Goal: Transaction & Acquisition: Purchase product/service

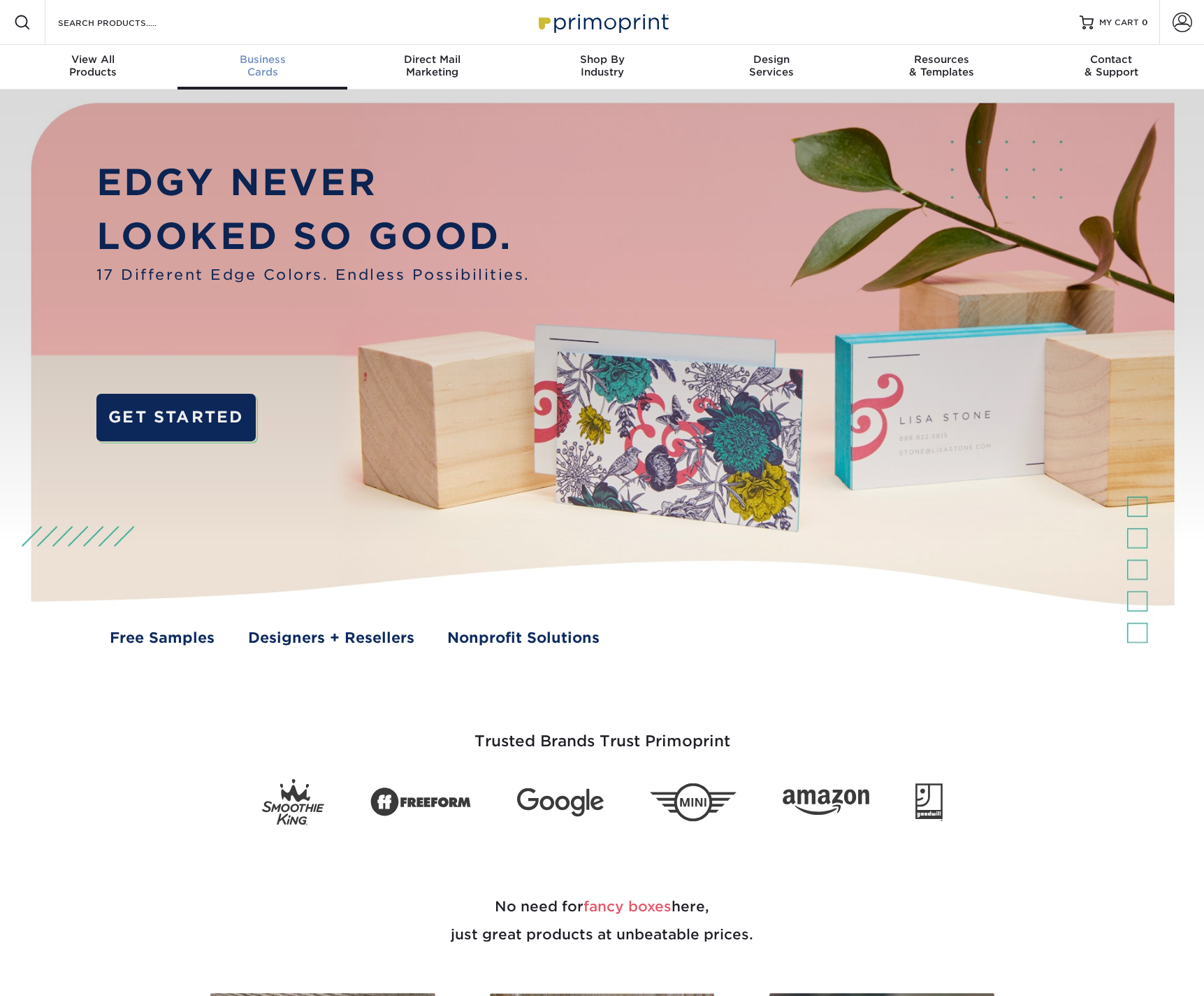
click at [253, 63] on span "Business" at bounding box center [262, 60] width 170 height 12
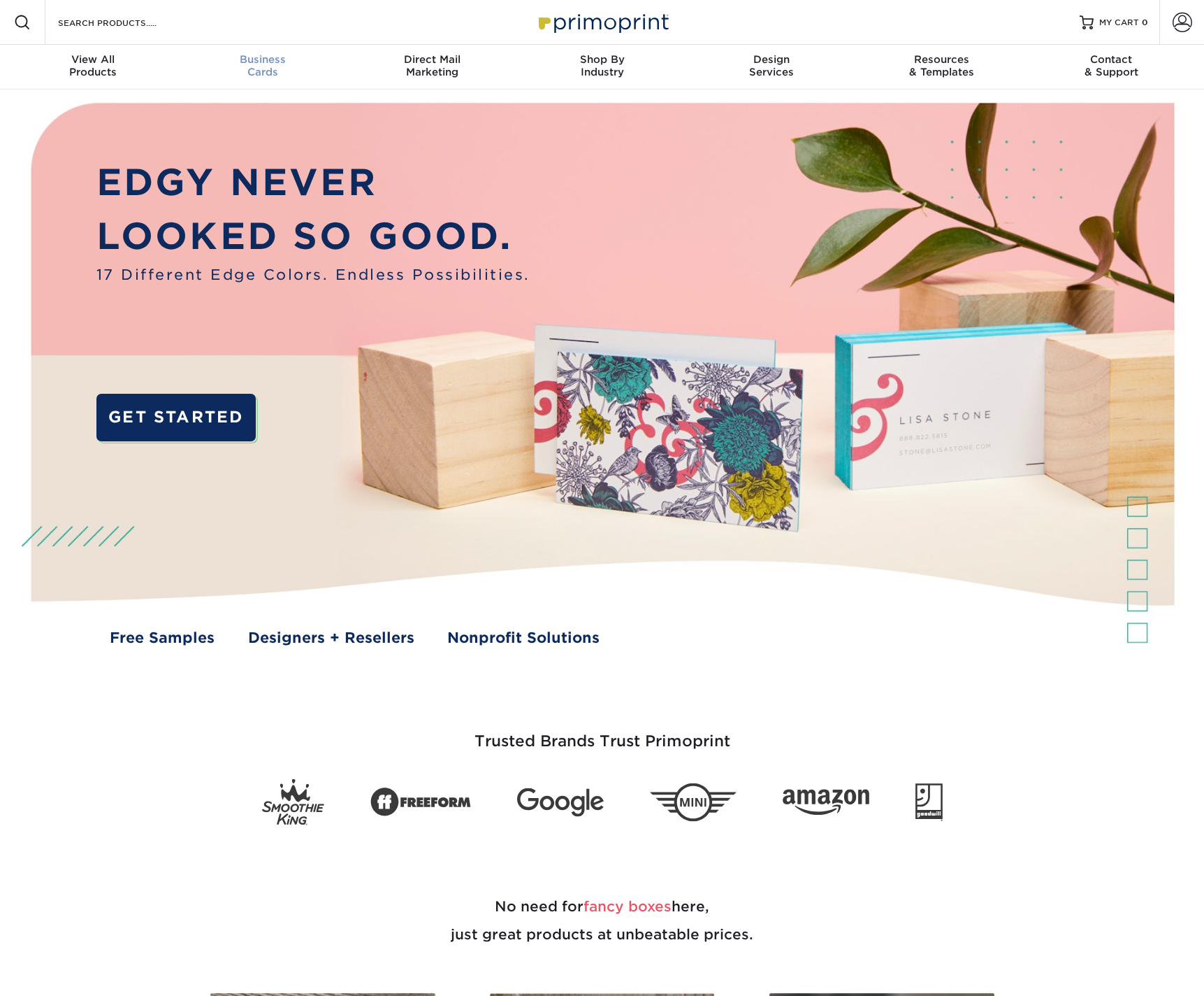
click at [258, 56] on span "Business" at bounding box center [262, 60] width 170 height 12
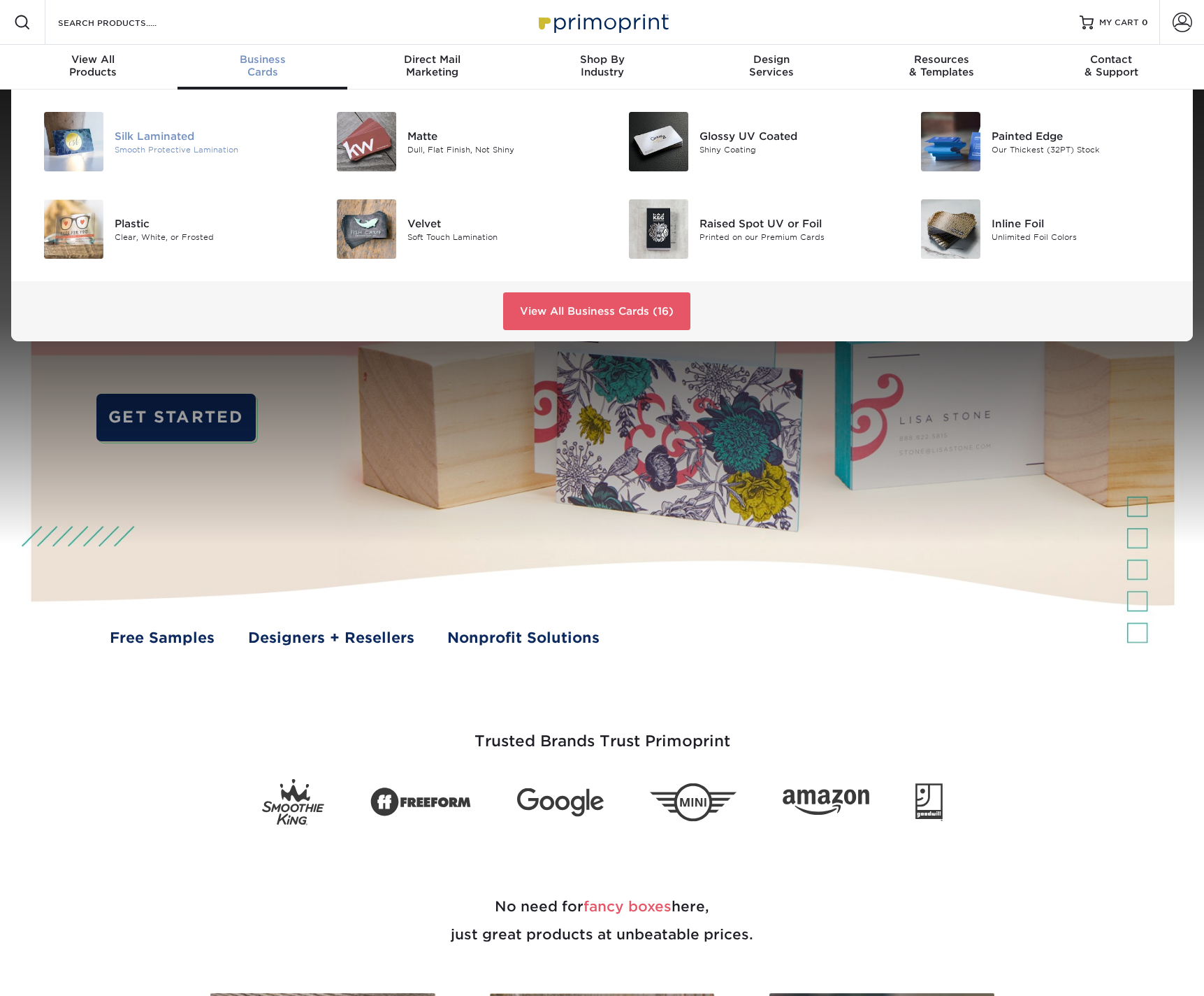
click at [166, 138] on div "Silk Laminated" at bounding box center [207, 135] width 184 height 15
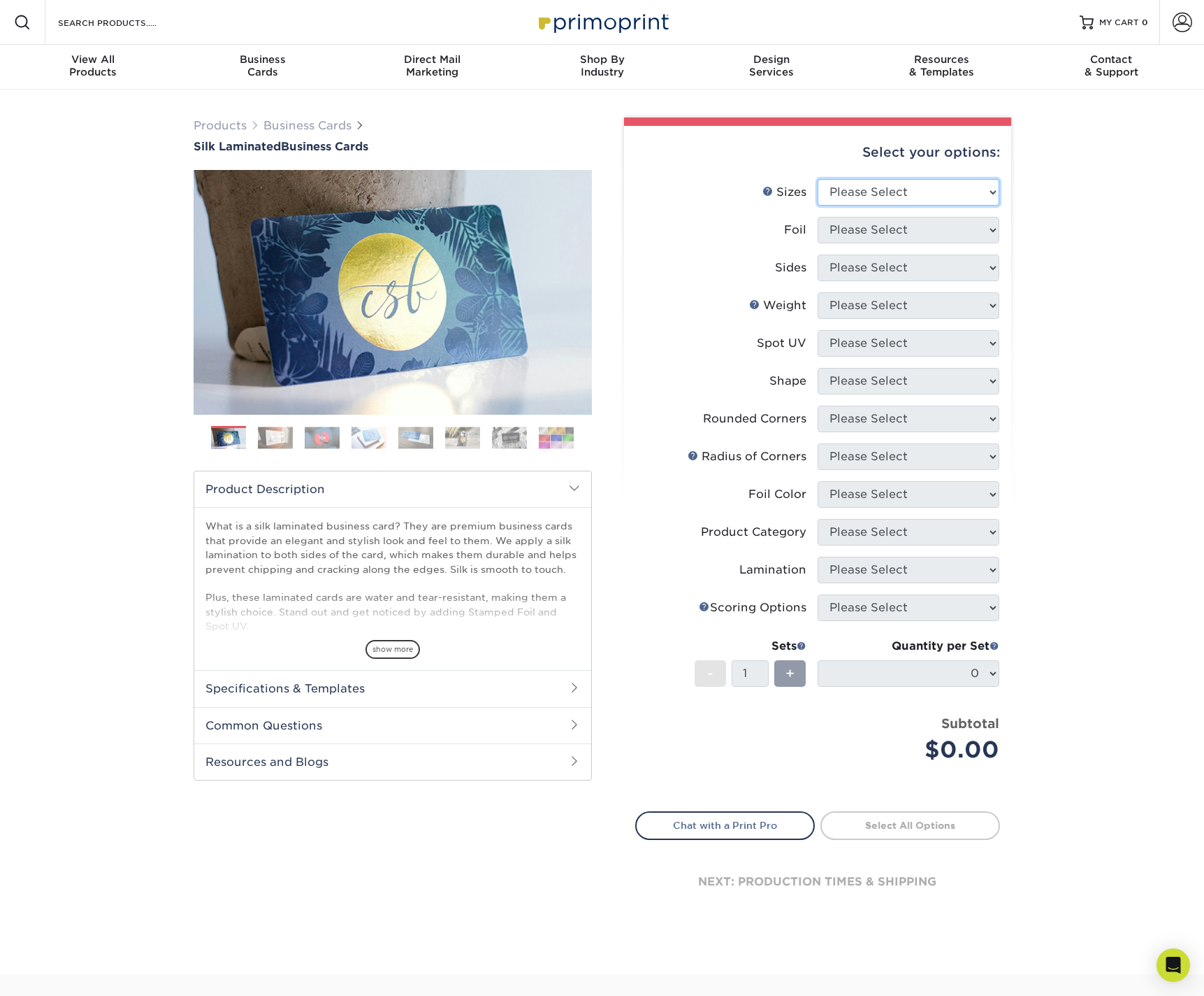
click at [891, 183] on select "Please Select 1.5" x 3.5" - Mini 1.75" x 3.5" - Mini 2" x 2" - Square 2" x 3" -…" at bounding box center [908, 192] width 182 height 27
select select "2.00x3.50"
click at [818, 179] on select "Please Select 1.5" x 3.5" - Mini 1.75" x 3.5" - Mini 2" x 2" - Square 2" x 3" -…" at bounding box center [908, 192] width 182 height 27
click at [273, 69] on div "Business Cards" at bounding box center [262, 66] width 170 height 25
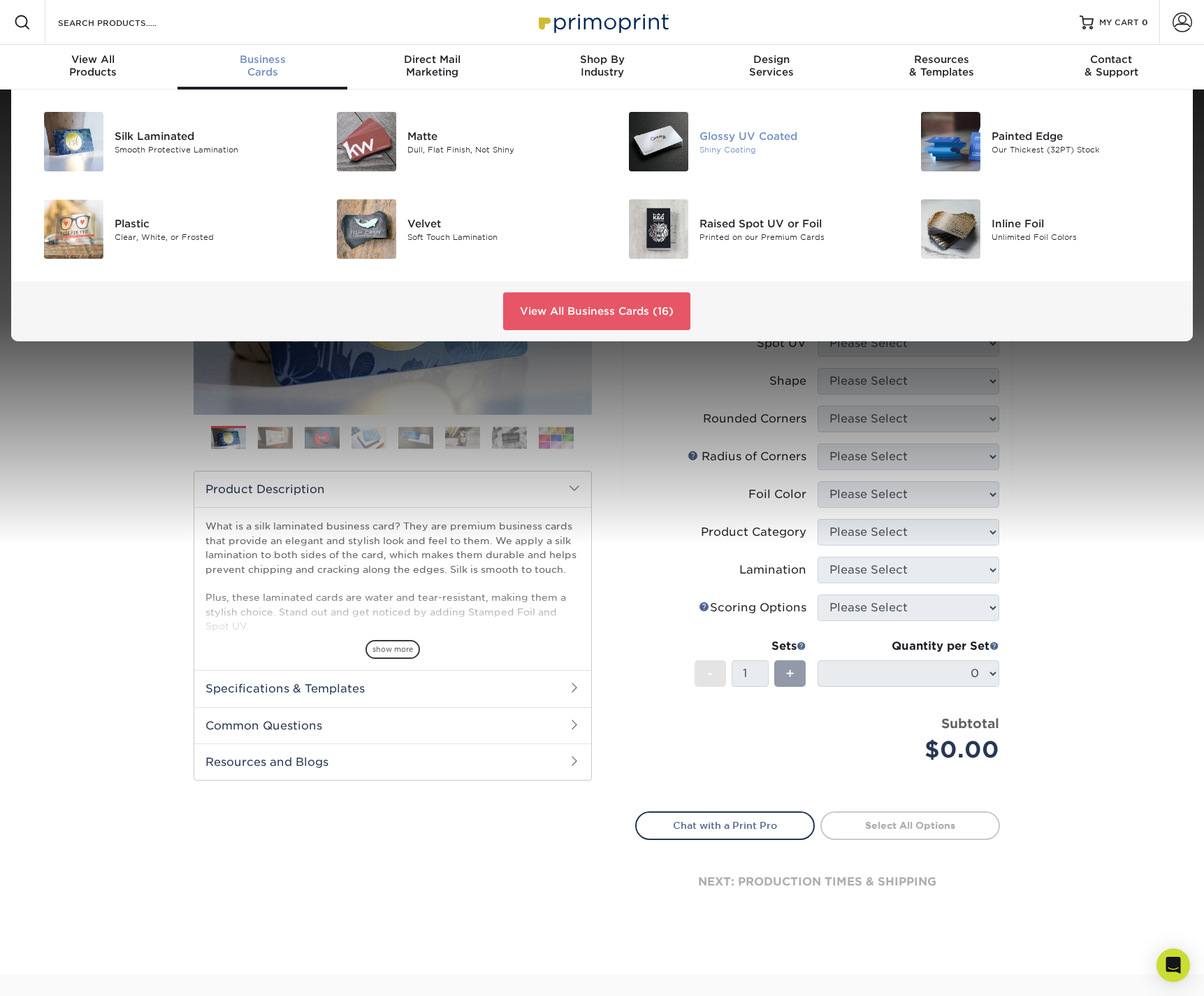
click at [796, 142] on div "Glossy UV Coated" at bounding box center [792, 135] width 184 height 15
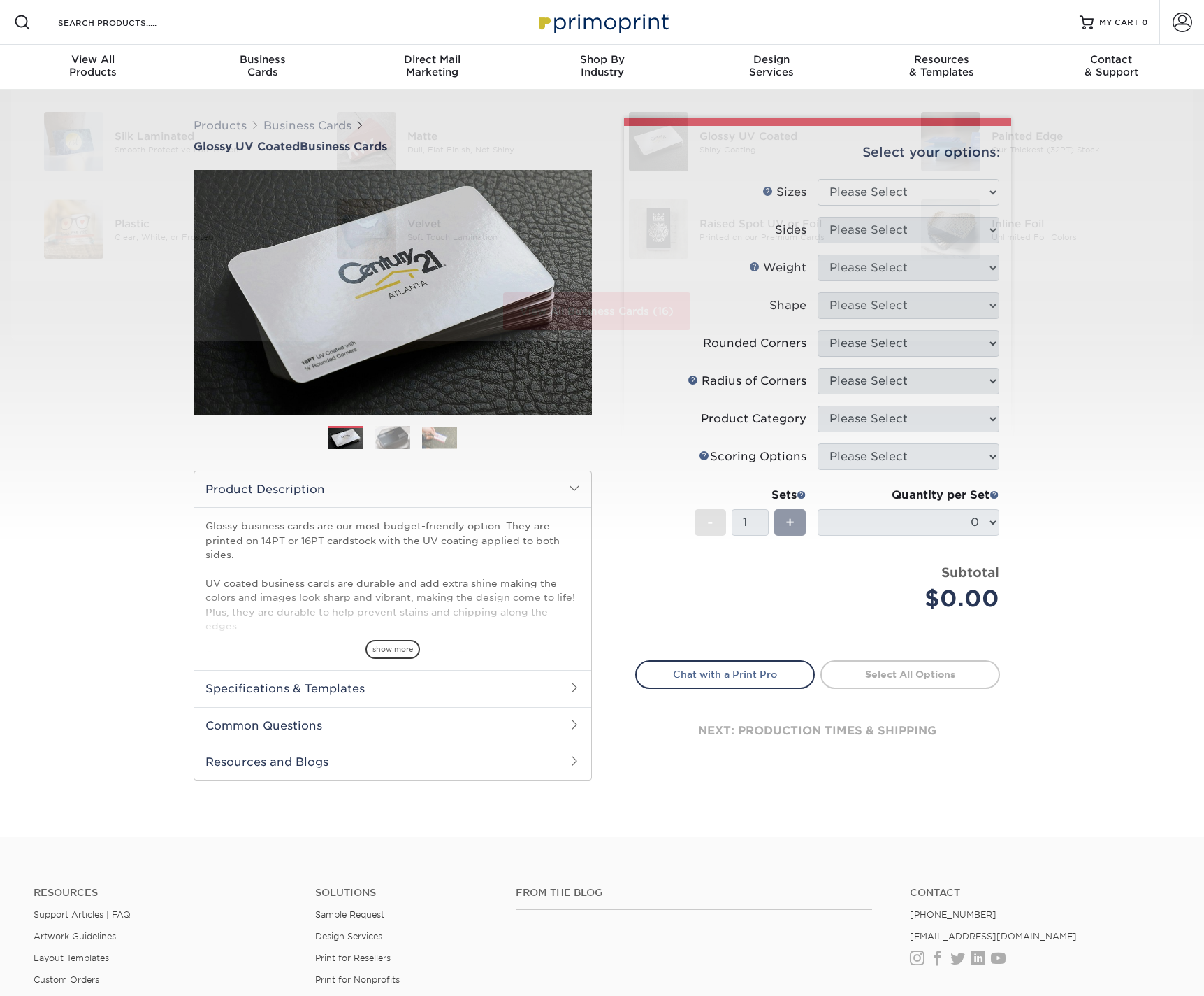
click at [1127, 441] on div "Products Business Cards Glossy UV Coated Business Cards Previous Next" at bounding box center [602, 462] width 1204 height 747
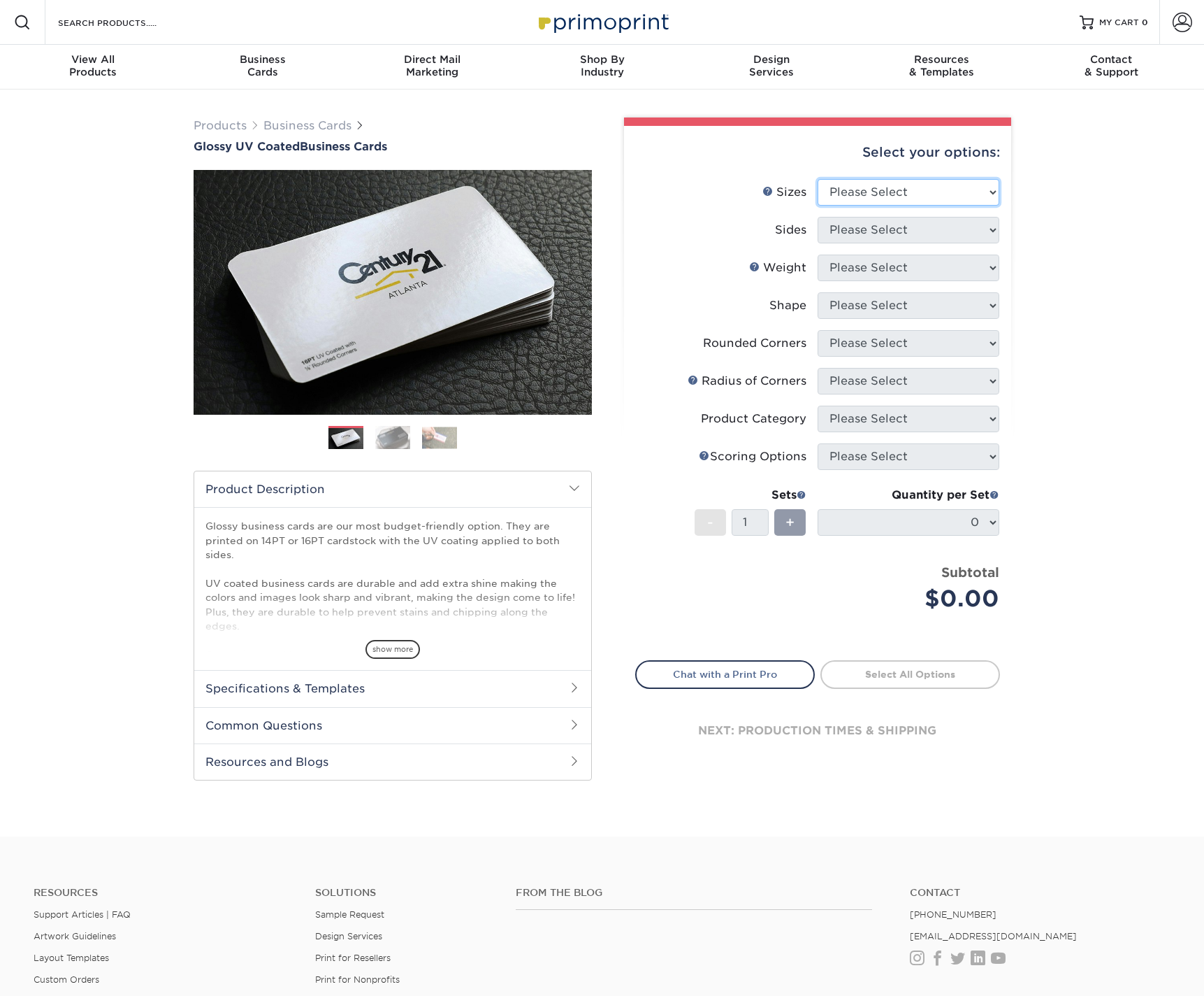
click at [842, 194] on select "Please Select 1.5" x 3.5" - Mini 1.75" x 3.5" - Mini 2" x 2" - Square 2" x 3" -…" at bounding box center [908, 192] width 182 height 27
select select "2.00x3.50"
click at [818, 179] on select "Please Select 1.5" x 3.5" - Mini 1.75" x 3.5" - Mini 2" x 2" - Square 2" x 3" -…" at bounding box center [908, 192] width 182 height 27
click at [872, 233] on select "Please Select Print Both Sides Print Front Only" at bounding box center [908, 230] width 182 height 27
select select "13abbda7-1d64-4f25-8bb2-c179b224825d"
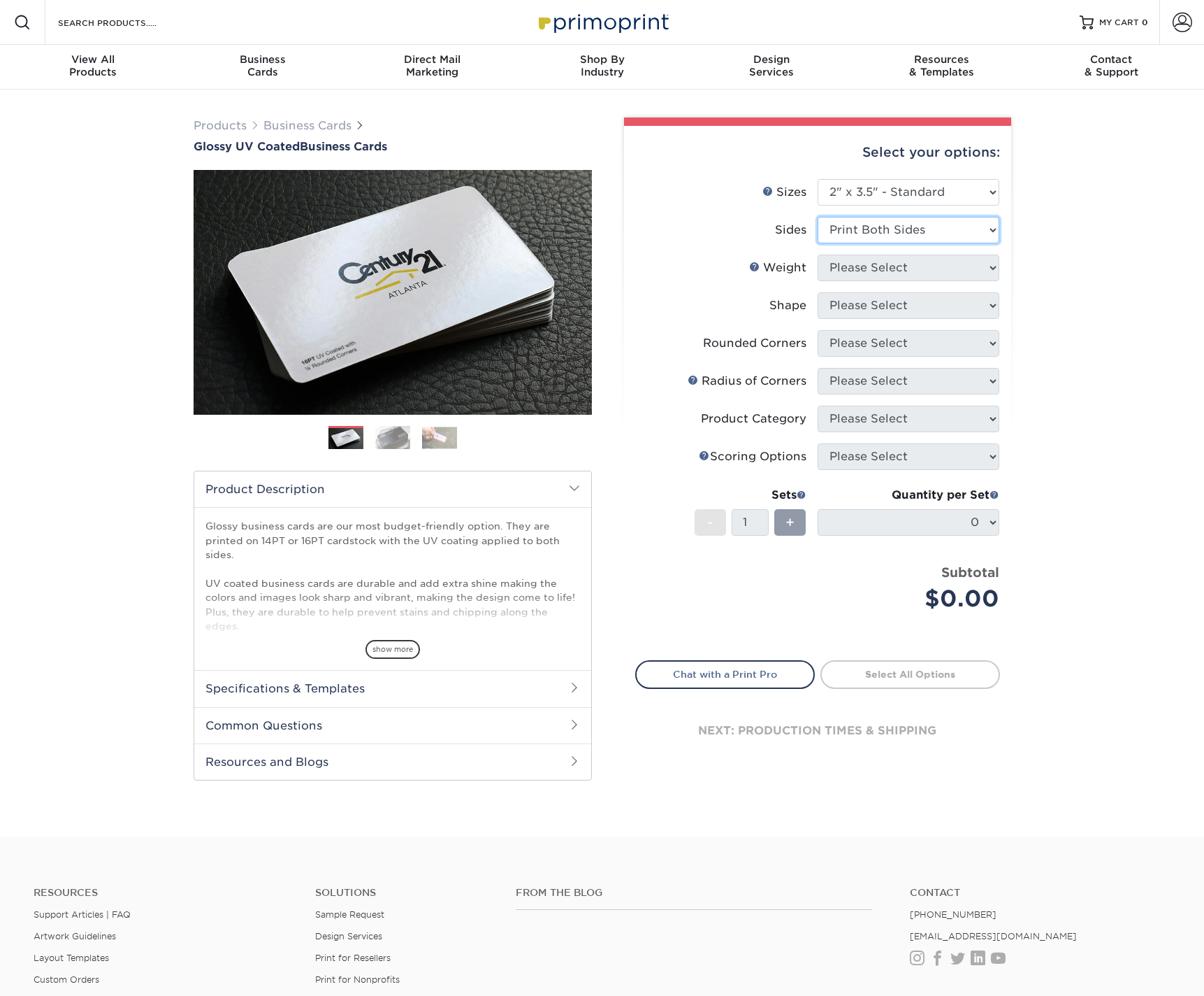
click at [818, 216] on select "Please Select Print Both Sides Print Front Only" at bounding box center [908, 230] width 182 height 27
click at [867, 265] on select "Please Select 16PT 14PT" at bounding box center [908, 268] width 182 height 27
select select "16PT"
click at [818, 255] on select "Please Select 16PT 14PT" at bounding box center [908, 268] width 182 height 27
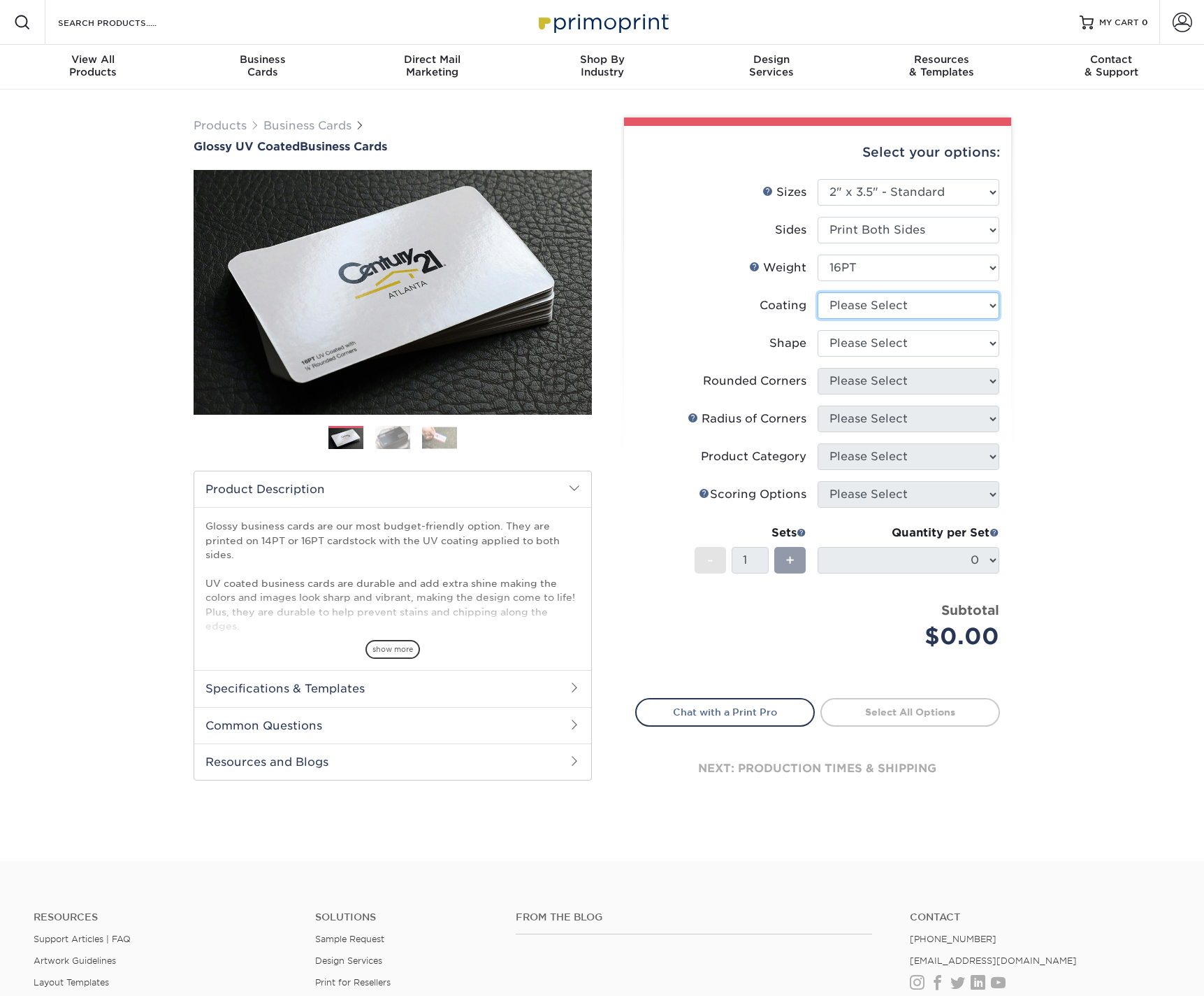
click at [875, 315] on select at bounding box center [908, 306] width 182 height 27
select select "ae367451-b2b8-45df-a344-0f05b6a12993"
click at [818, 292] on select at bounding box center [908, 306] width 182 height 27
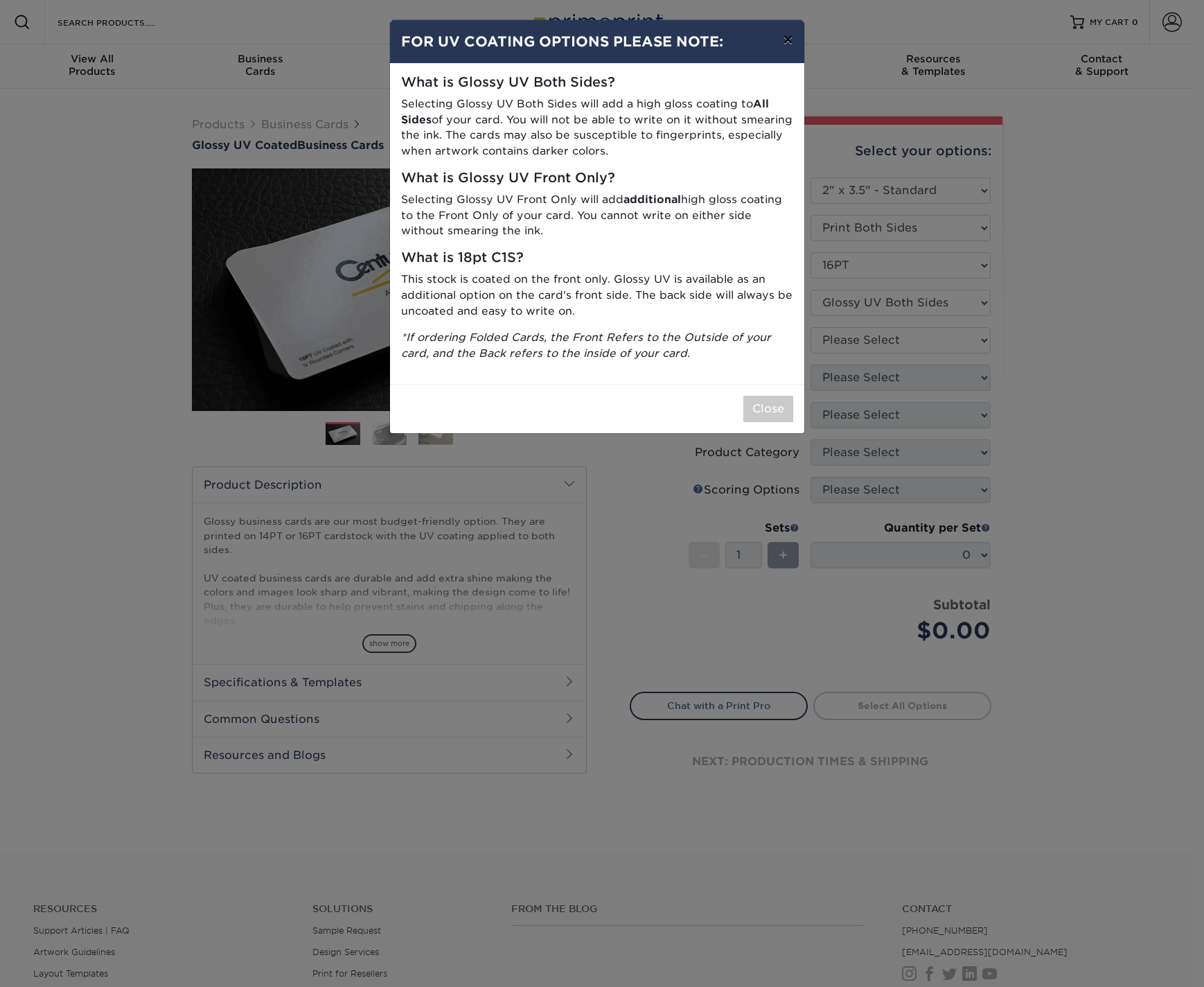
click at [789, 36] on button "×" at bounding box center [787, 40] width 32 height 39
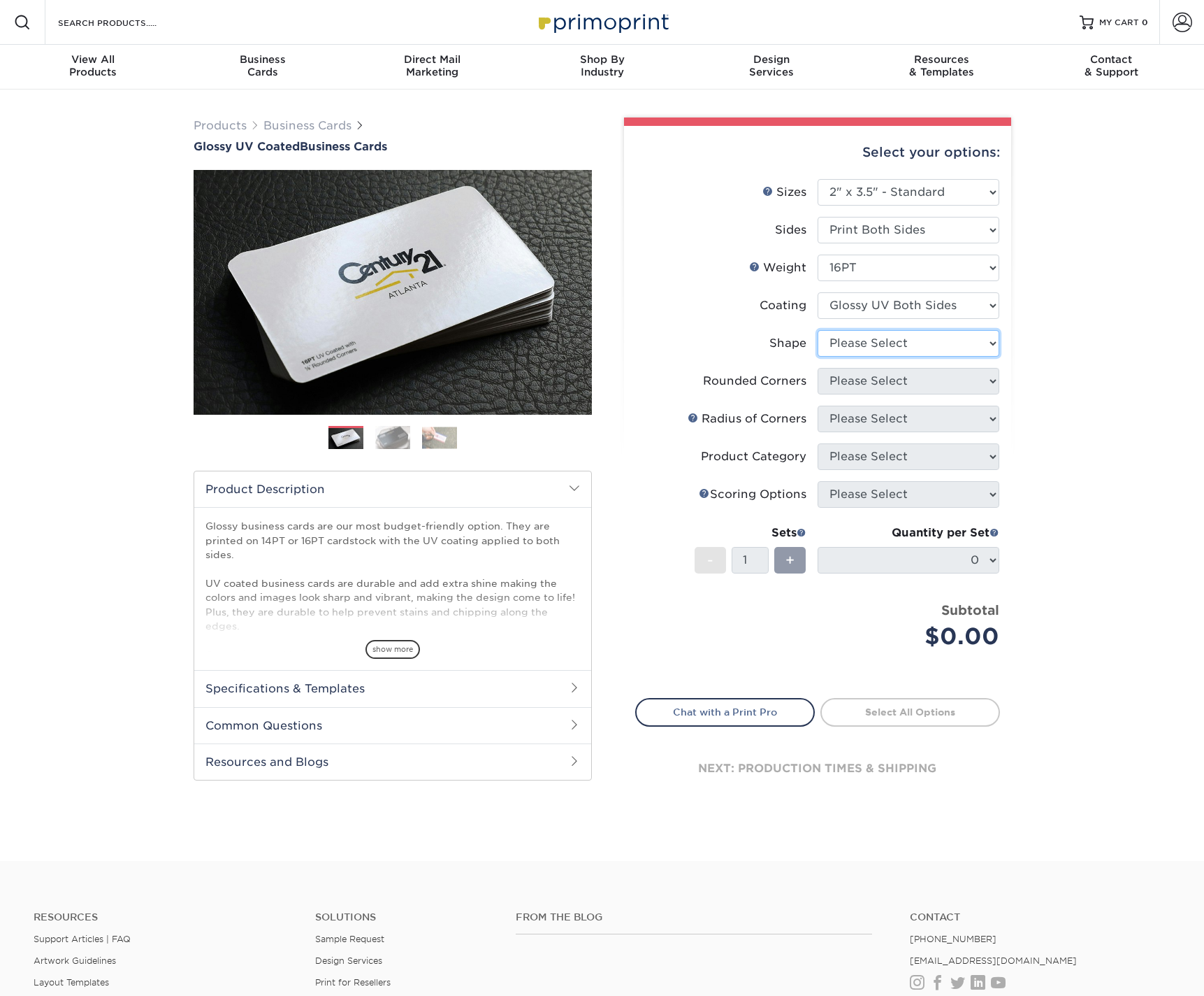
click at [913, 355] on select "Please Select Standard Oval" at bounding box center [908, 343] width 182 height 27
select select "standard"
click at [818, 330] on select "Please Select Standard Oval" at bounding box center [908, 343] width 182 height 27
click at [850, 385] on select "Please Select Yes - Round 2 Corners Yes - Round 4 Corners No" at bounding box center [908, 381] width 182 height 27
select select "7672df9e-0e0a-464d-8e1f-920c575e4da3"
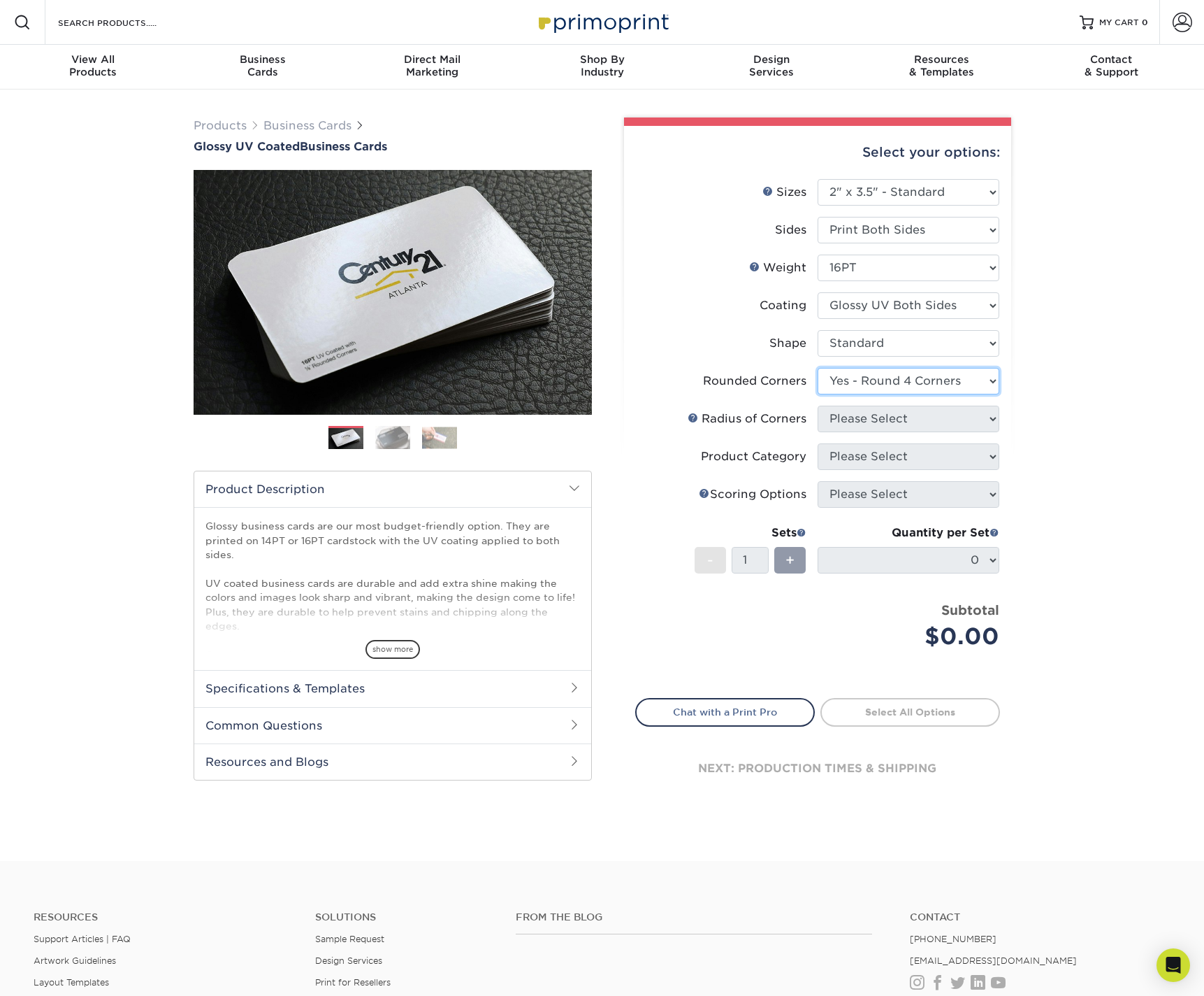
click at [818, 368] on select "Please Select Yes - Round 2 Corners Yes - Round 4 Corners No" at bounding box center [908, 381] width 182 height 27
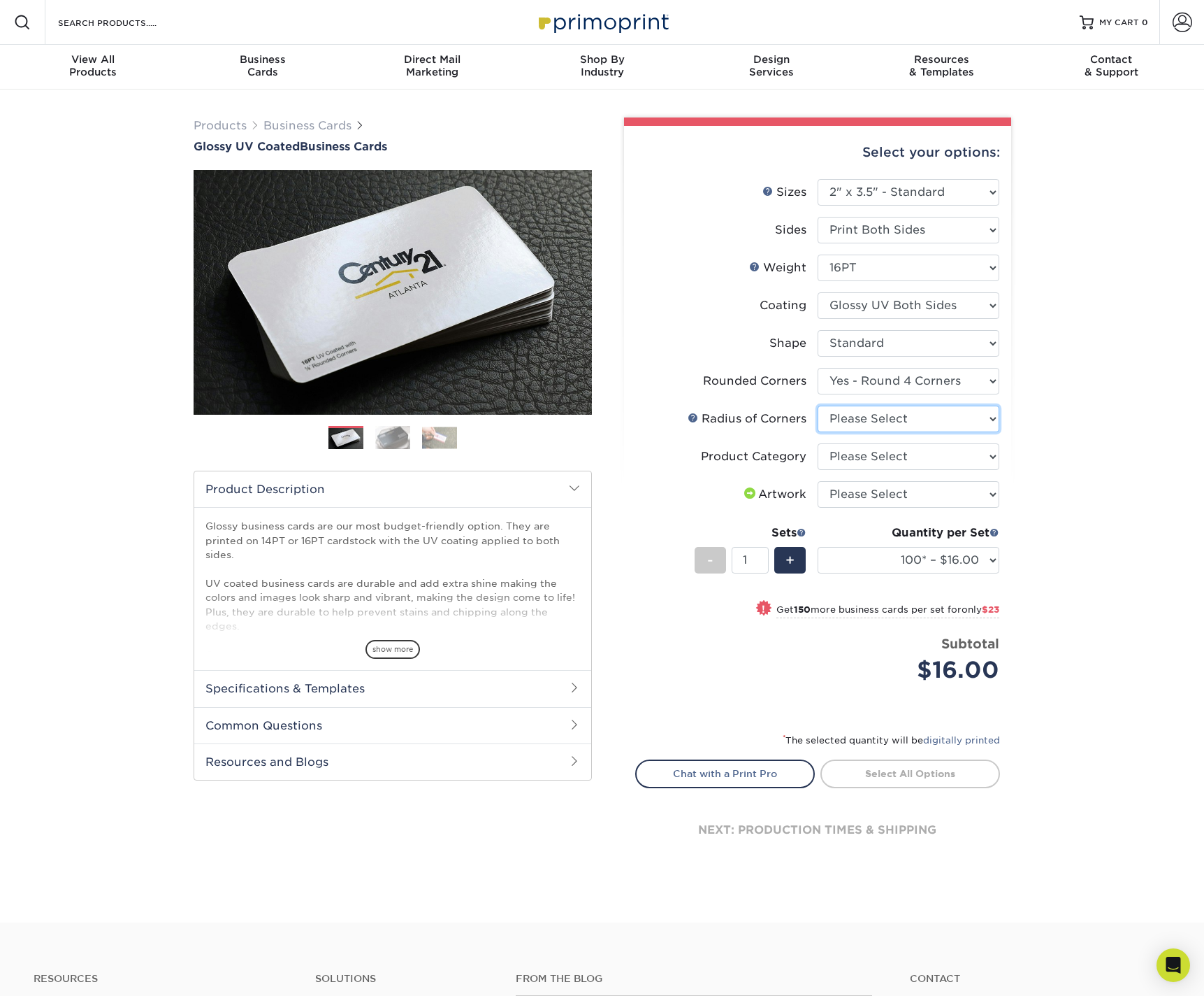
click at [834, 422] on select "Please Select Rounded 1/8" Rounded 1/4"" at bounding box center [908, 419] width 182 height 27
click at [818, 405] on select "Please Select Rounded 1/8" Rounded 1/4"" at bounding box center [908, 419] width 182 height 27
click at [919, 423] on select "Please Select Rounded 1/8" Rounded 1/4"" at bounding box center [908, 419] width 182 height 27
select select "479fbfe7-6a0c-4895-8c9a-81739b7486c9"
click at [818, 405] on select "Please Select Rounded 1/8" Rounded 1/4"" at bounding box center [908, 419] width 182 height 27
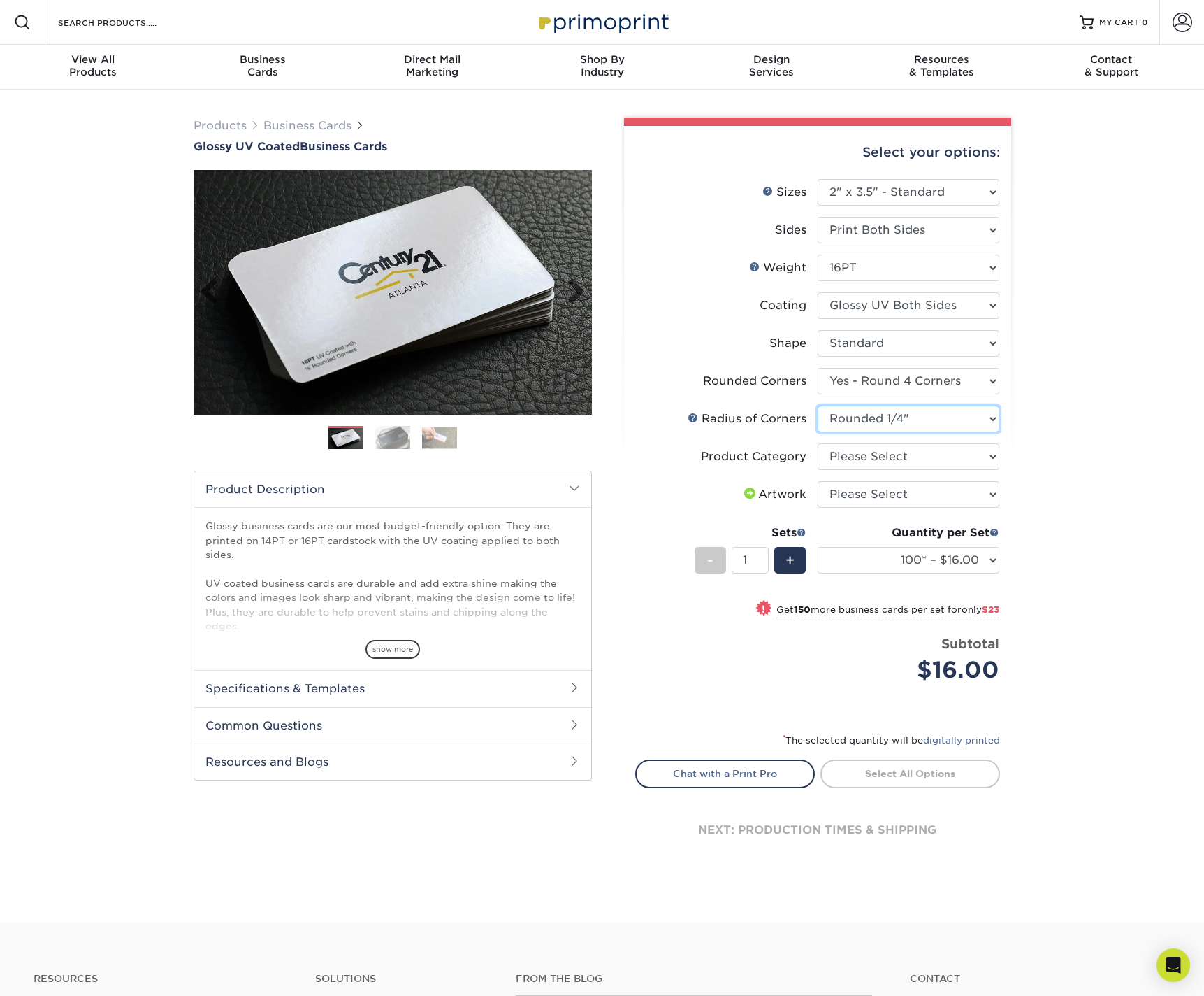
click at [367, 284] on img at bounding box center [392, 291] width 398 height 398
click at [348, 291] on img at bounding box center [392, 291] width 398 height 398
click at [388, 437] on img at bounding box center [393, 437] width 35 height 24
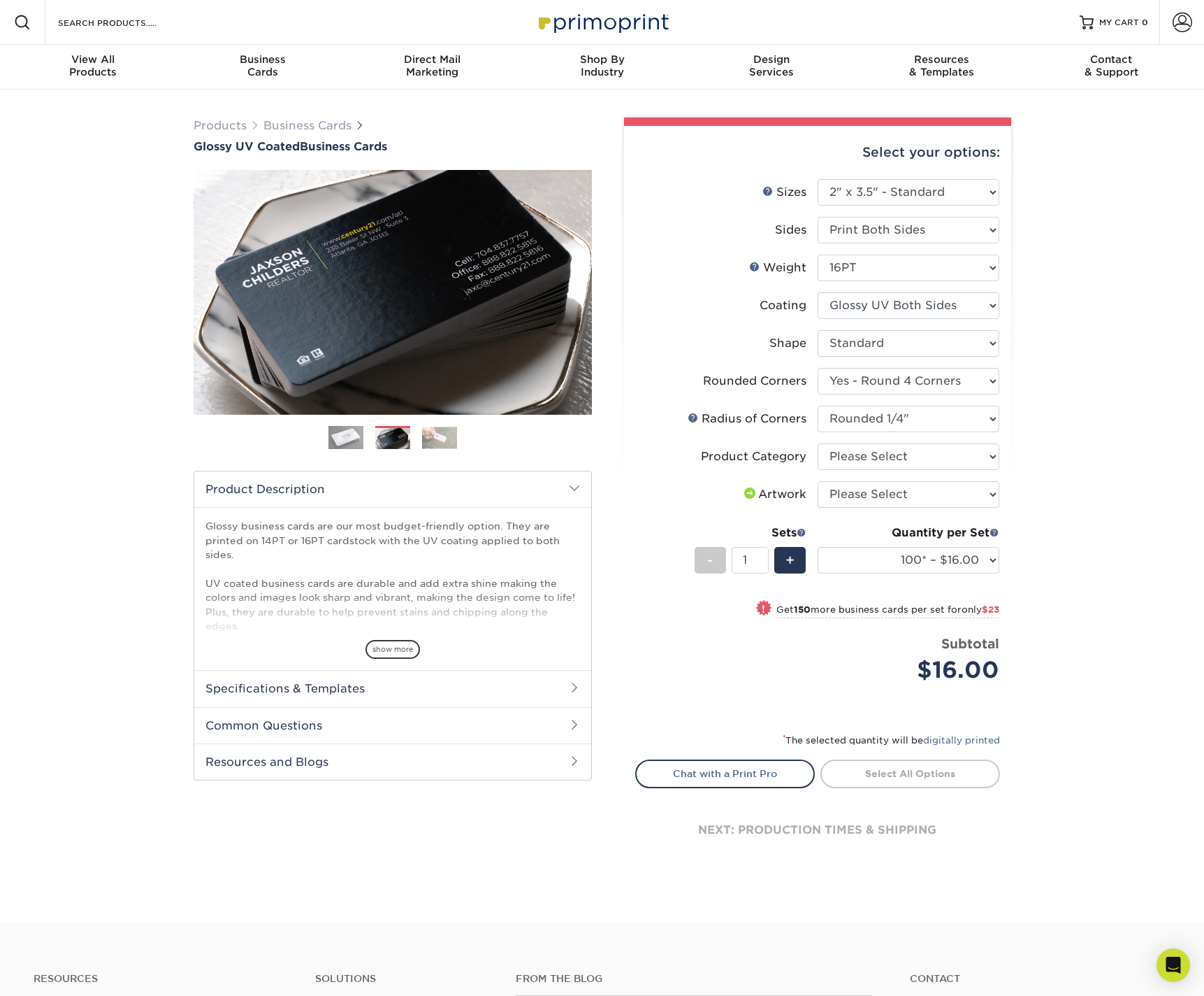
click at [330, 429] on img at bounding box center [346, 437] width 35 height 35
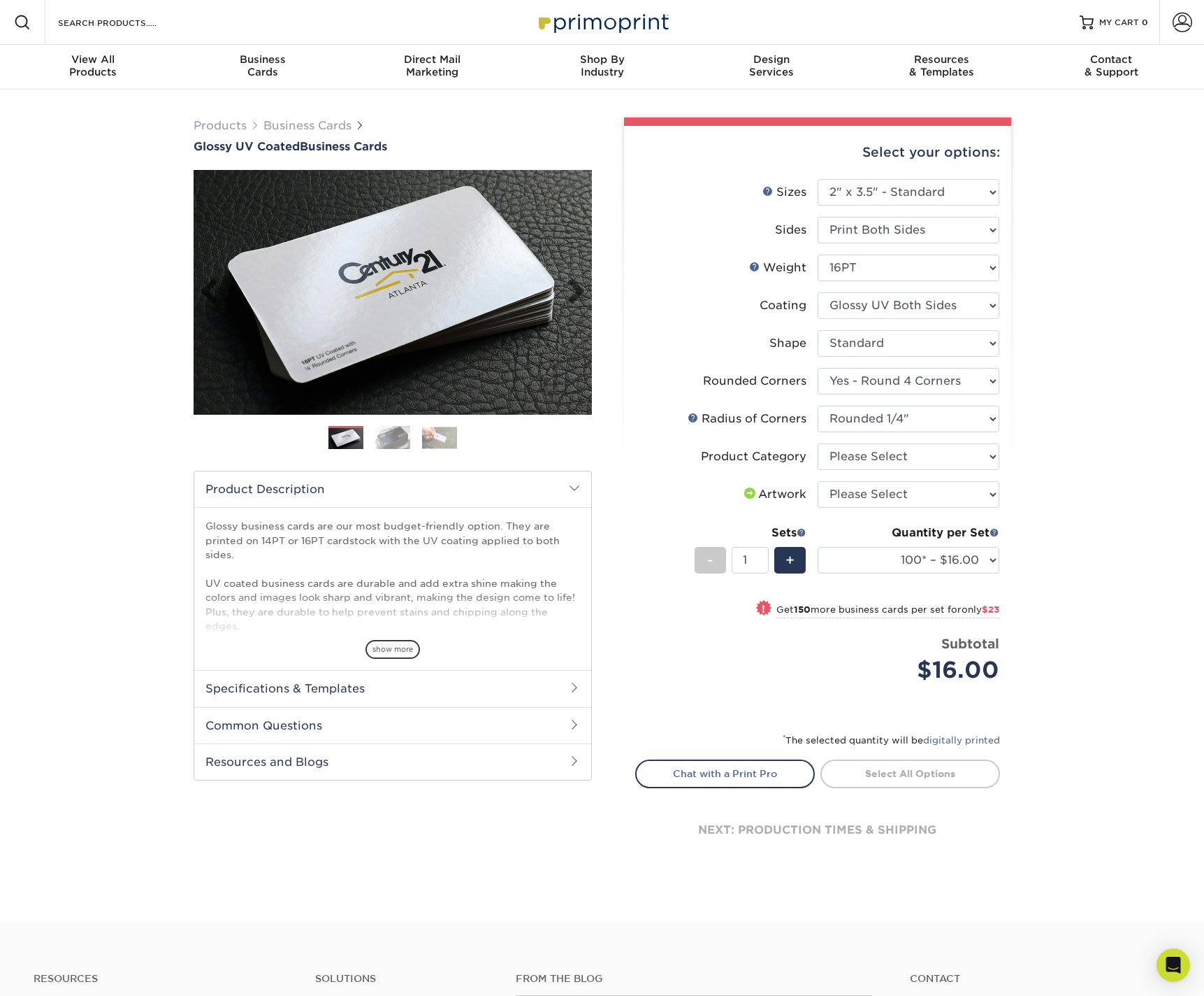
click at [415, 265] on img at bounding box center [392, 291] width 398 height 398
click at [921, 499] on select "Please Select I will upload files I need a design - $100" at bounding box center [908, 494] width 182 height 27
select select "upload"
click at [818, 481] on select "Please Select I will upload files I need a design - $100" at bounding box center [908, 494] width 182 height 27
click at [876, 562] on select "100* – $16.00 250* – $39.00 500 – $77.00 1000 – $94.00 2500 – $173.00 5000 – $2…" at bounding box center [908, 560] width 182 height 27
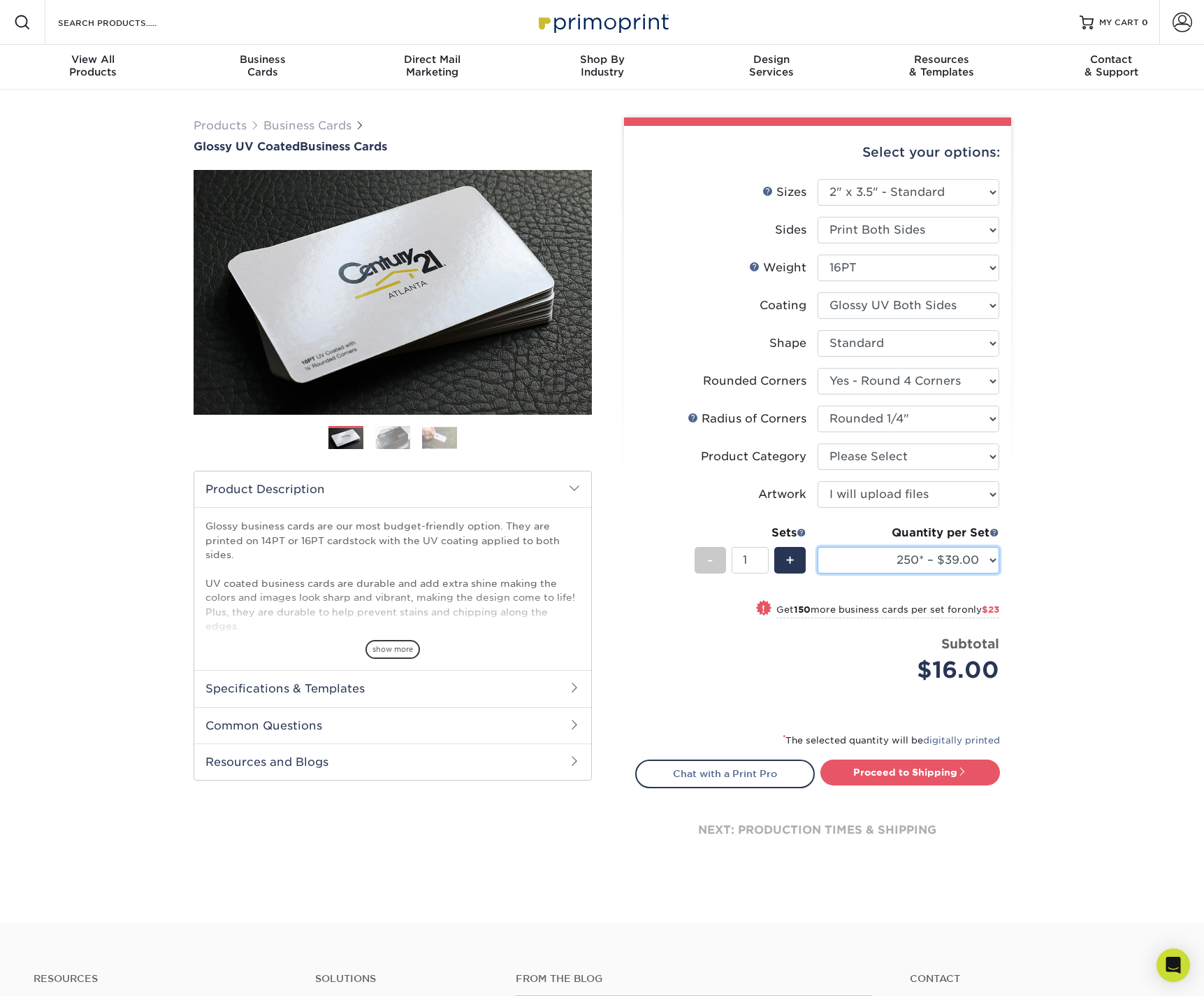
click at [818, 547] on select "100* – $16.00 250* – $39.00 500 – $77.00 1000 – $94.00 2500 – $173.00 5000 – $2…" at bounding box center [908, 560] width 182 height 27
click at [869, 558] on select "100* – $16.00 250* – $39.00 500 – $77.00 1000 – $94.00 2500 – $173.00 5000 – $2…" at bounding box center [908, 560] width 182 height 27
select select "100* – $16.00"
click at [818, 547] on select "100* – $16.00 250* – $39.00 500 – $77.00 1000 – $94.00 2500 – $173.00 5000 – $2…" at bounding box center [908, 560] width 182 height 27
click at [394, 649] on span "show more" at bounding box center [393, 649] width 54 height 19
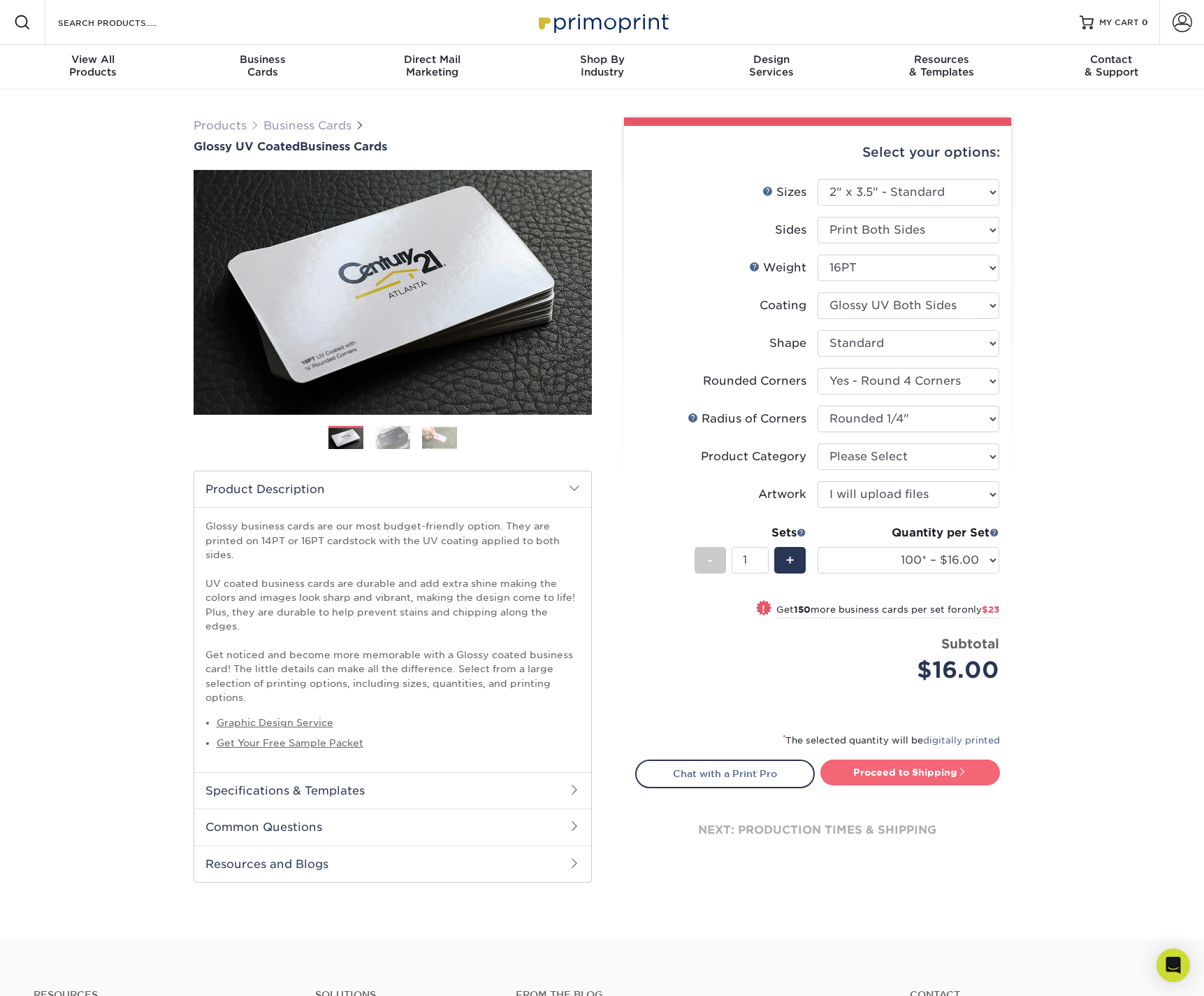
click at [953, 774] on link "Proceed to Shipping" at bounding box center [911, 771] width 180 height 25
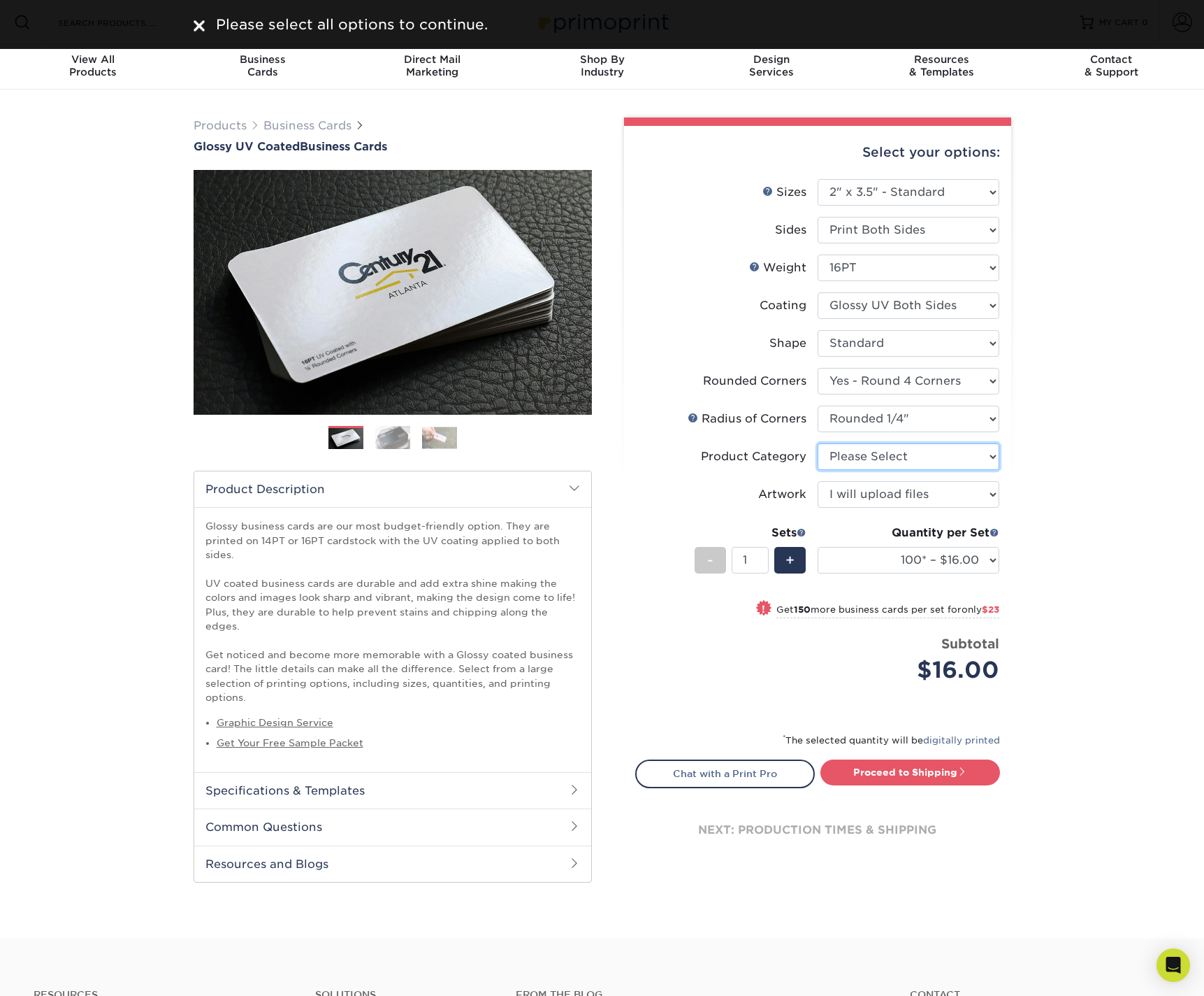
click at [945, 448] on select "Please Select Business Cards" at bounding box center [908, 457] width 182 height 27
select select "3b5148f1-0588-4f88-a218-97bcfdce65c1"
click at [818, 444] on select "Please Select Business Cards" at bounding box center [908, 457] width 182 height 27
click at [887, 769] on link "Proceed to Shipping" at bounding box center [911, 771] width 180 height 25
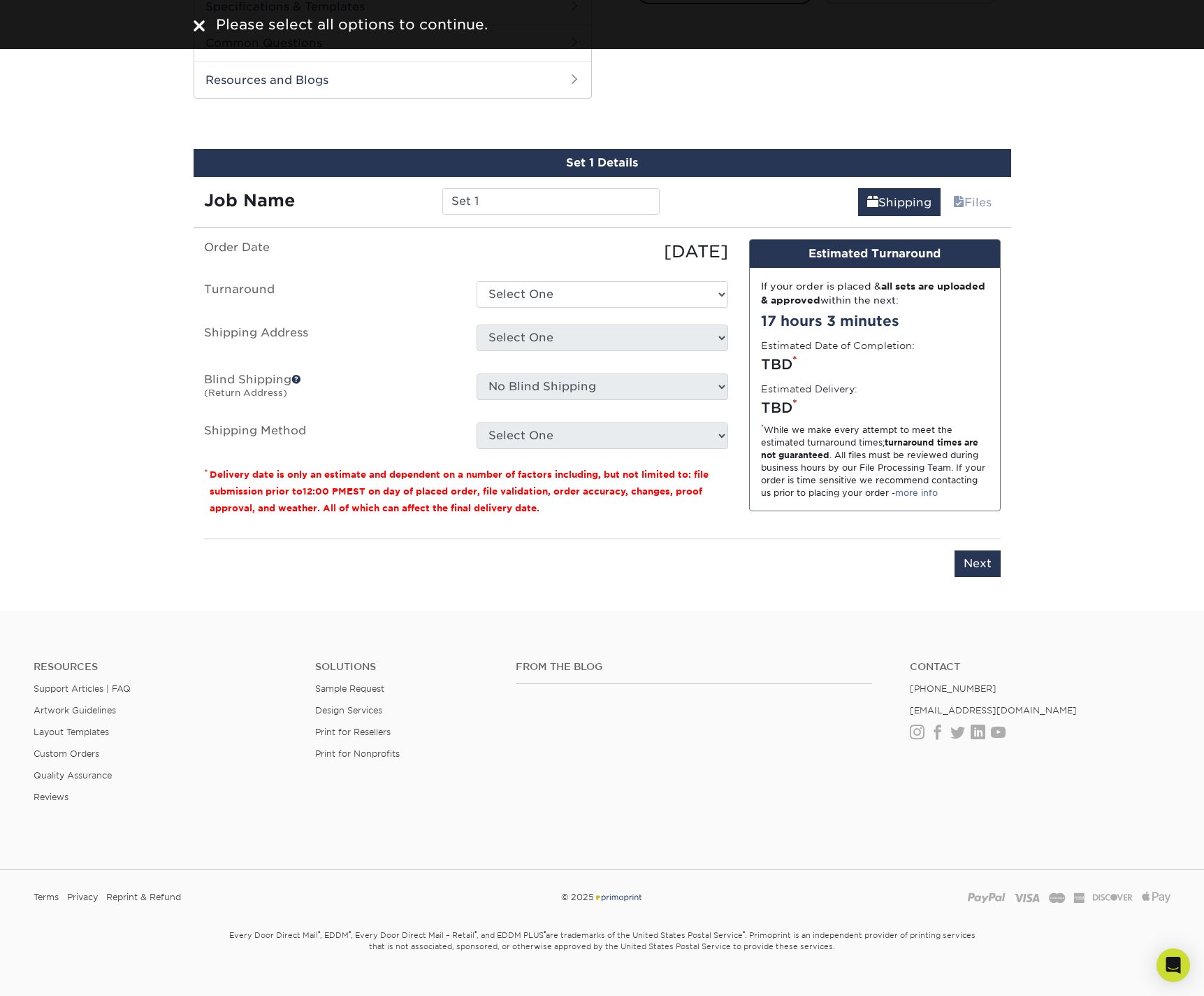
scroll to position [794, 0]
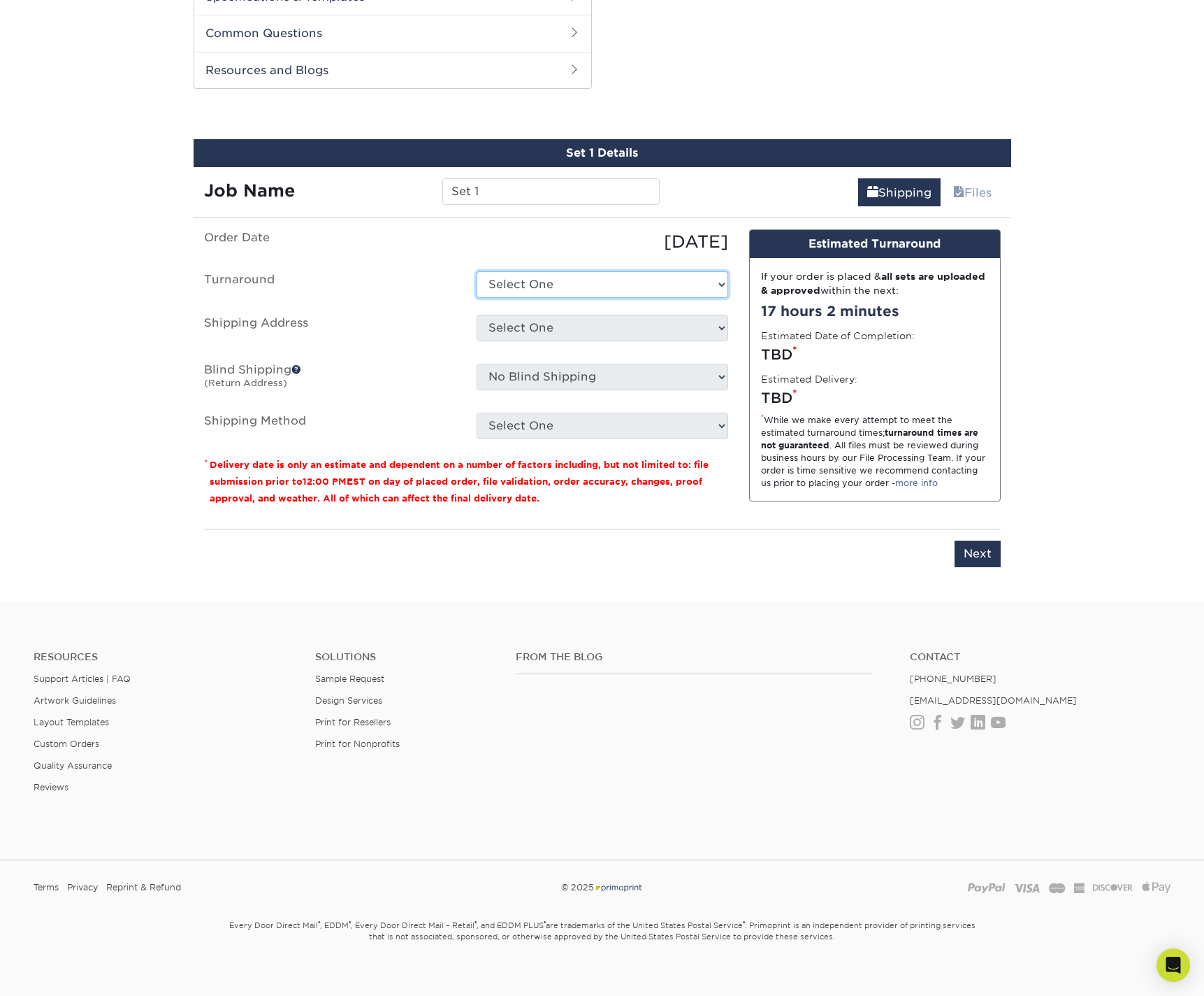
click at [561, 273] on select "Select One 2-4 Business Days 2 Day Next Business Day" at bounding box center [602, 285] width 252 height 27
drag, startPoint x: 493, startPoint y: 183, endPoint x: 432, endPoint y: 167, distance: 63.1
click at [432, 178] on div "Set 1" at bounding box center [551, 192] width 239 height 27
type input "Health Link Hospice"
click at [573, 231] on div "[DATE]" at bounding box center [603, 241] width 273 height 25
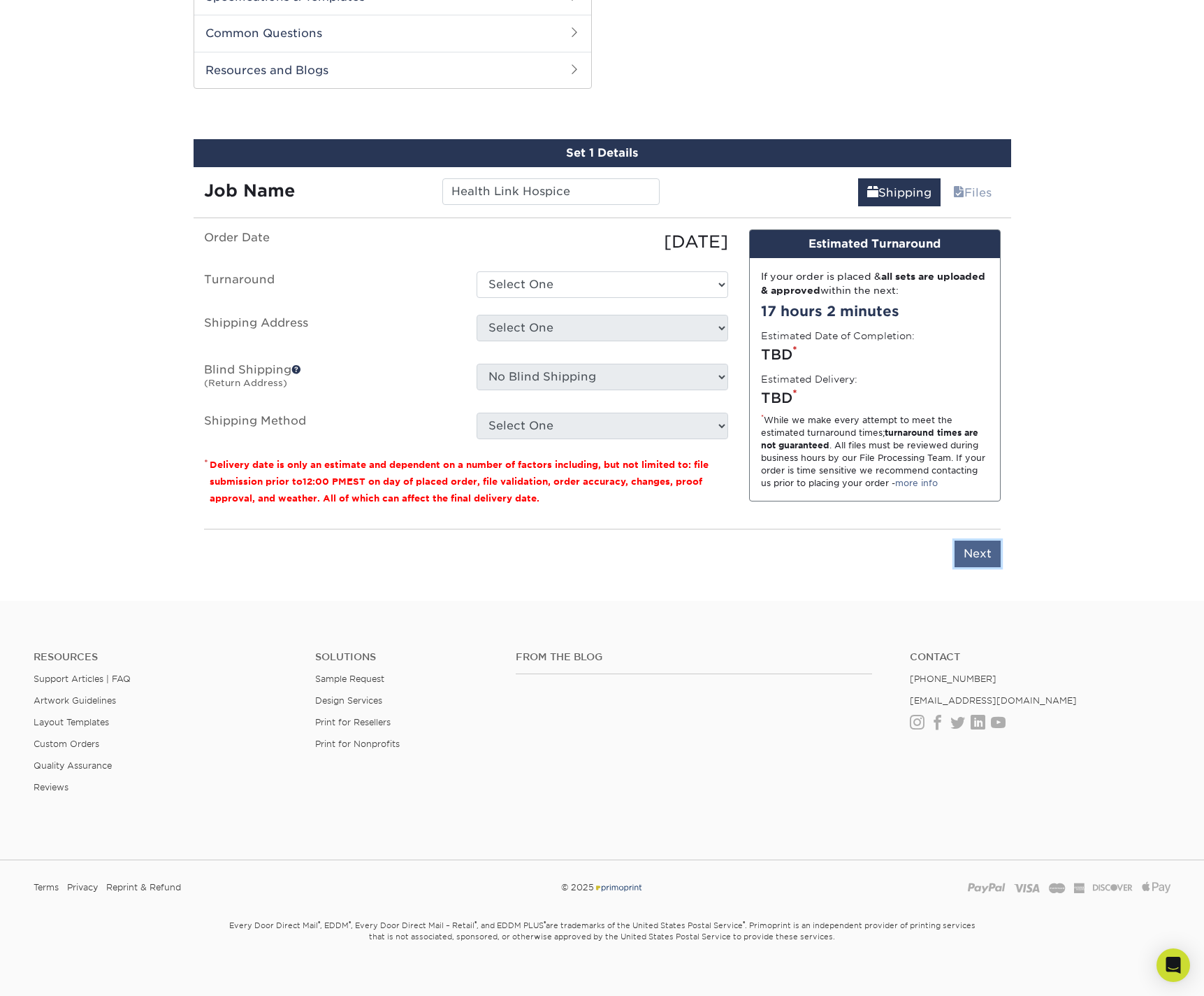
click at [978, 541] on input "Next" at bounding box center [978, 554] width 46 height 27
type input "Next"
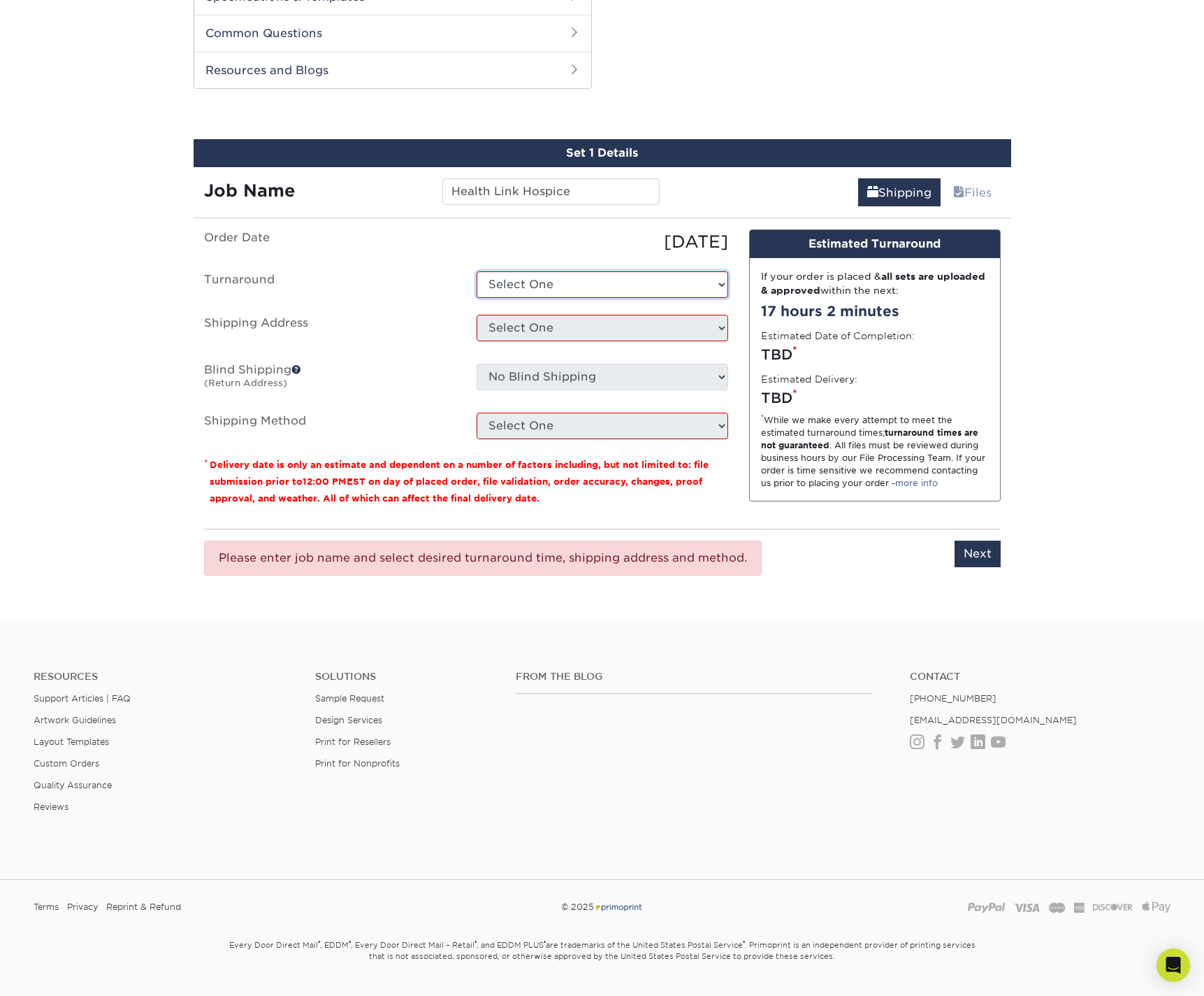
click at [551, 275] on select "Select One 2-4 Business Days 2 Day Next Business Day" at bounding box center [602, 285] width 252 height 27
select select "220f8a77-e504-407f-aa5d-ac74a777cbb9"
click at [476, 272] on select "Select One 2-4 Business Days 2 Day Next Business Day" at bounding box center [602, 285] width 252 height 27
click at [531, 314] on select "Select One + Add New Address - Login" at bounding box center [602, 328] width 252 height 27
select select "newaddress"
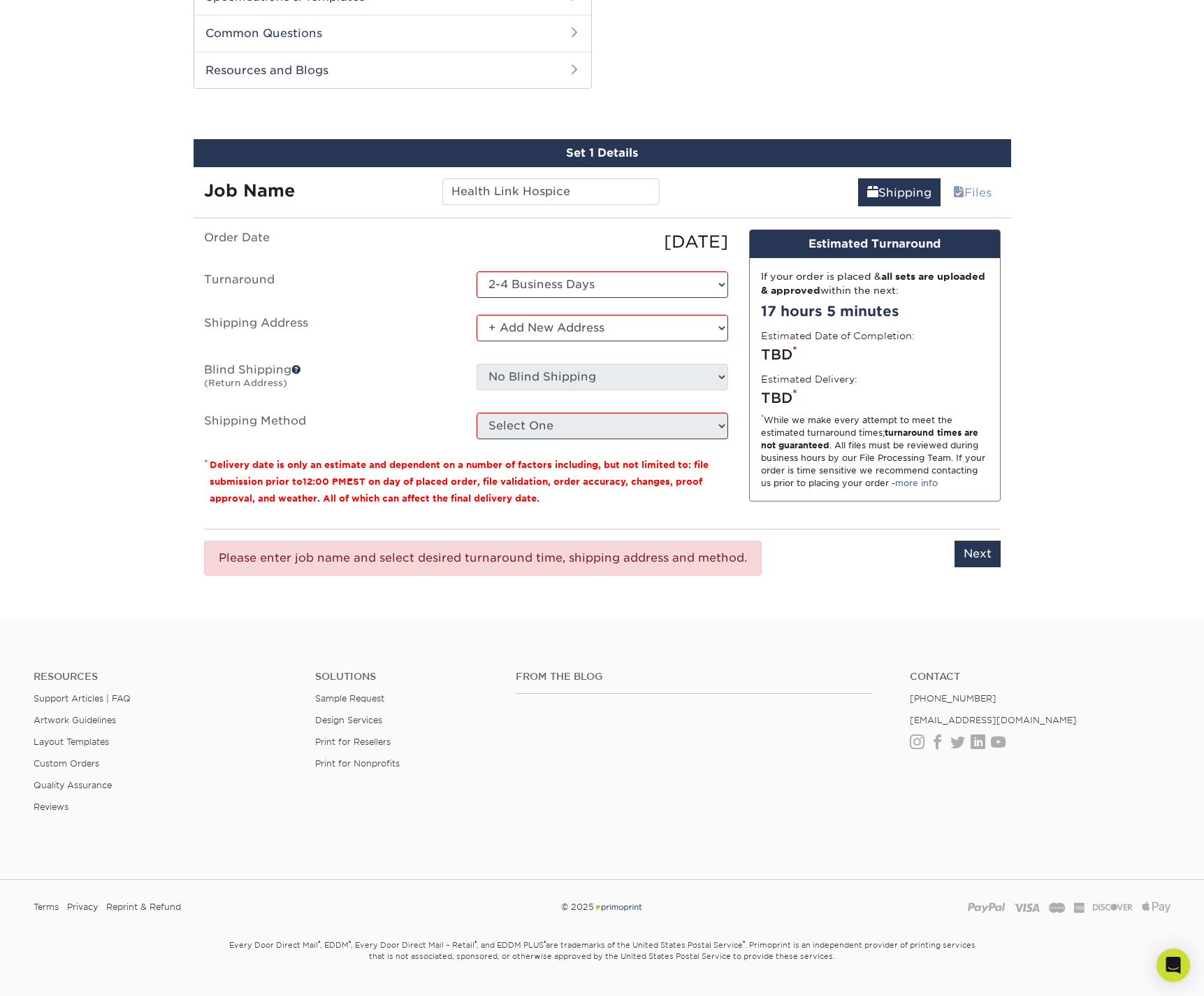
click at [476, 314] on select "Select One + Add New Address - Login" at bounding box center [602, 328] width 252 height 27
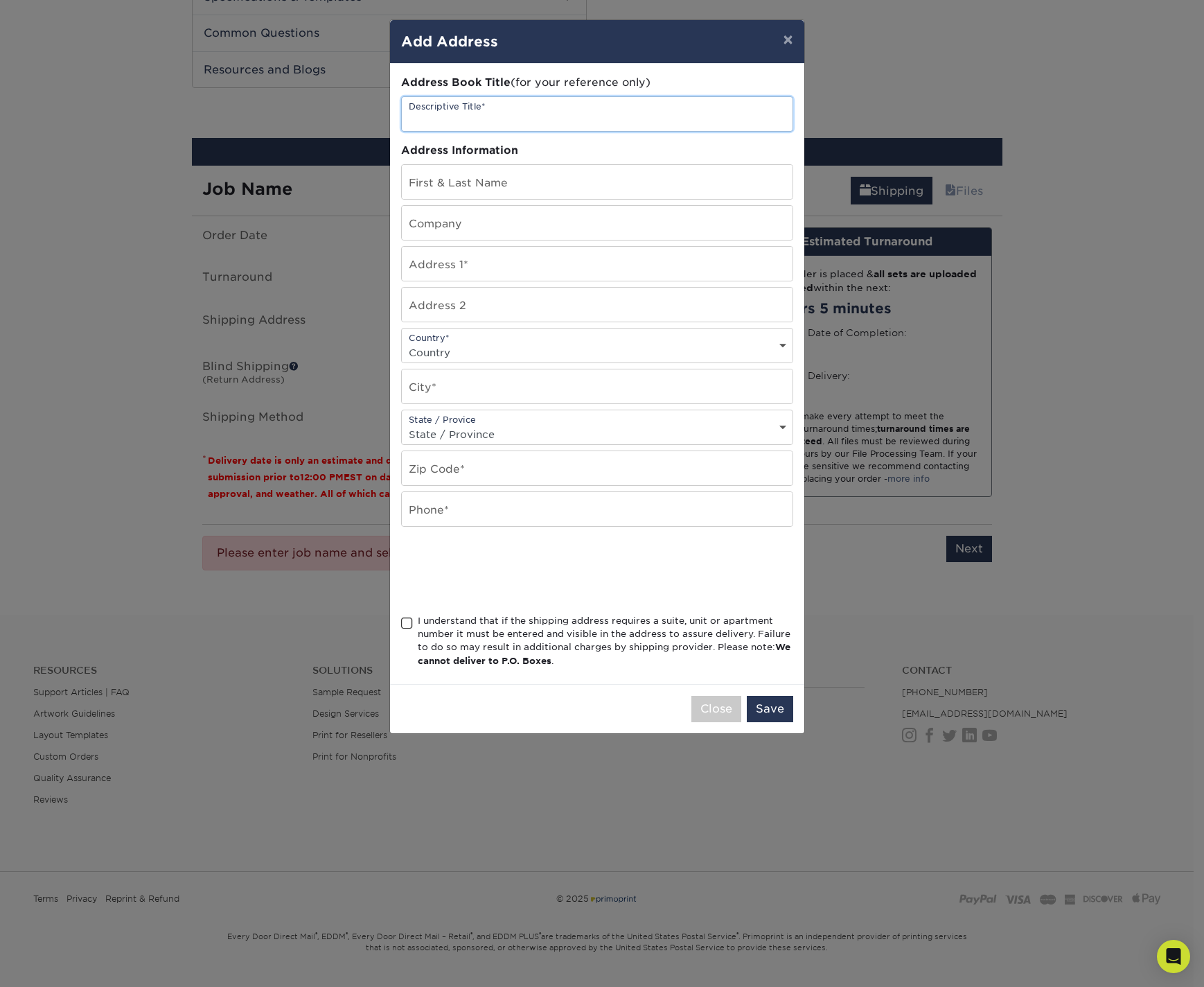
click at [465, 121] on input "text" at bounding box center [597, 114] width 391 height 34
click at [787, 38] on button "×" at bounding box center [787, 40] width 32 height 39
